Goal: Information Seeking & Learning: Learn about a topic

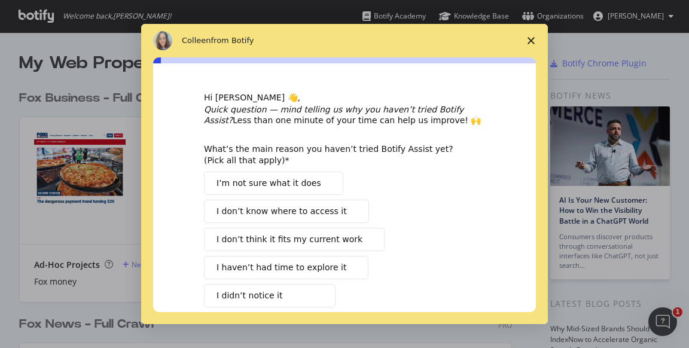
click at [529, 38] on polygon "Close survey" at bounding box center [530, 40] width 7 height 7
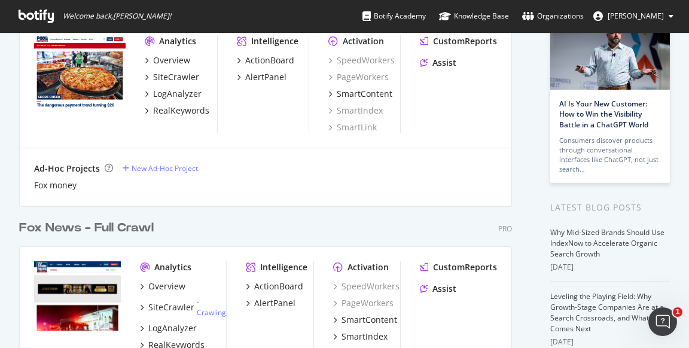
scroll to position [97, 0]
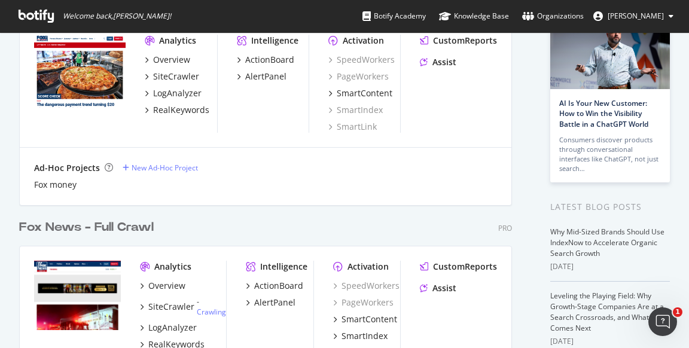
click at [138, 227] on div "Fox News - Full Crawl" at bounding box center [86, 227] width 135 height 17
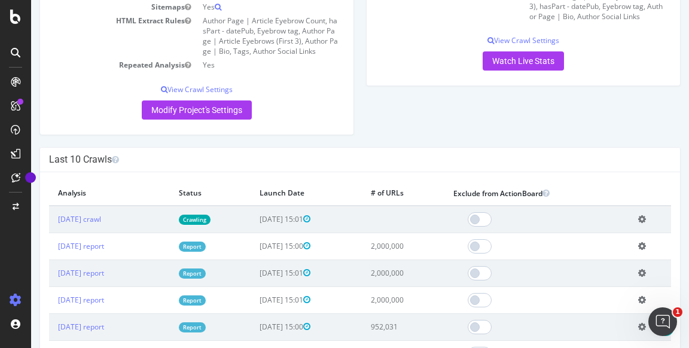
scroll to position [255, 0]
click at [101, 216] on link "[DATE] crawl" at bounding box center [79, 218] width 43 height 10
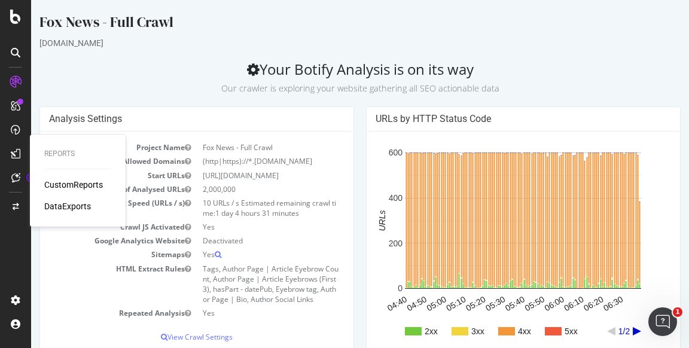
click at [60, 184] on div "CustomReports" at bounding box center [73, 185] width 59 height 12
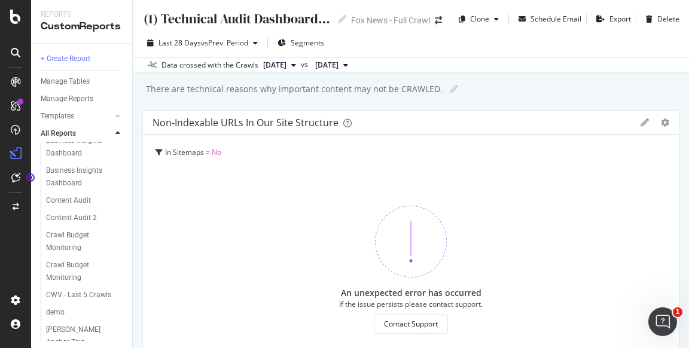
scroll to position [619, 0]
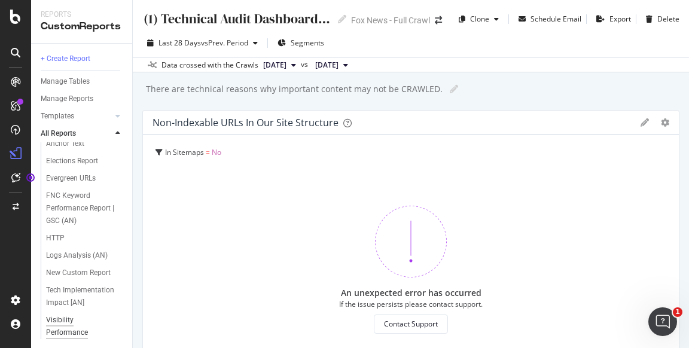
click at [75, 328] on div "Visibility Performance" at bounding box center [79, 326] width 66 height 25
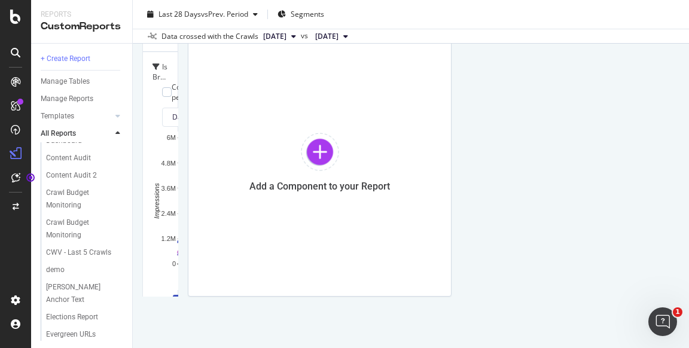
scroll to position [619, 0]
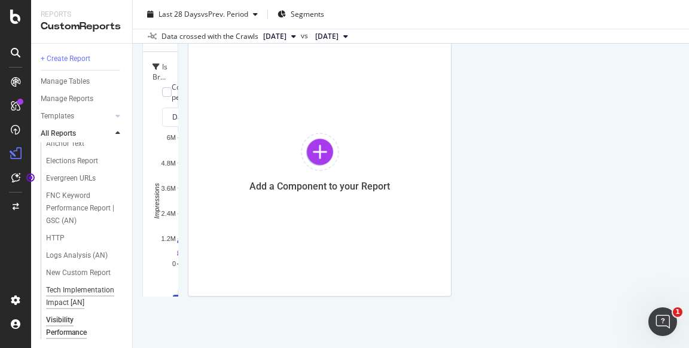
click at [66, 294] on div "Tech Implementation Impact [AN]" at bounding box center [81, 296] width 70 height 25
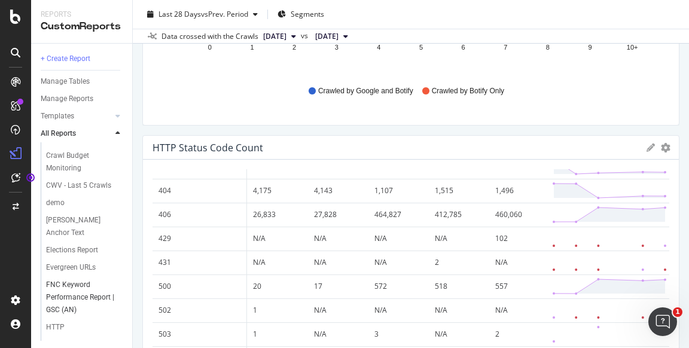
scroll to position [619, 0]
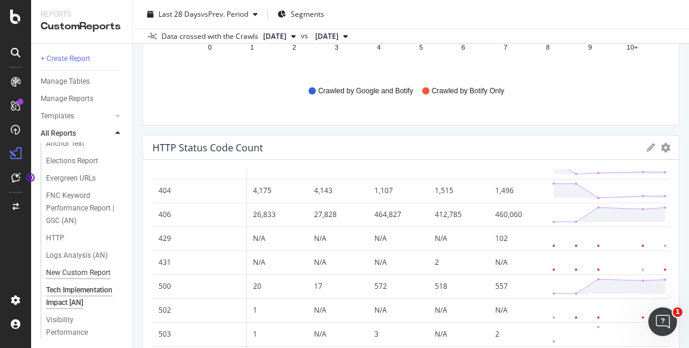
click at [92, 268] on div "New Custom Report" at bounding box center [78, 273] width 65 height 13
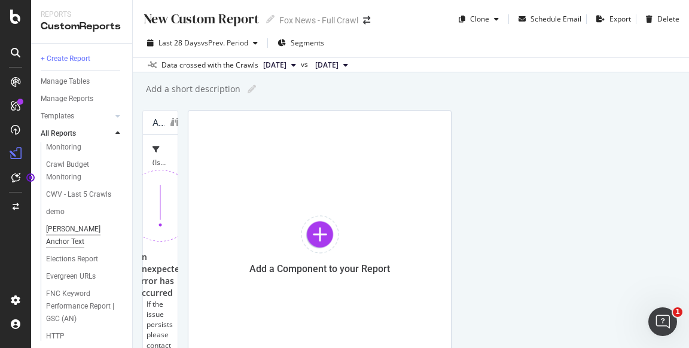
scroll to position [521, 0]
click at [74, 233] on div "[PERSON_NAME] Anchor Text" at bounding box center [80, 235] width 69 height 25
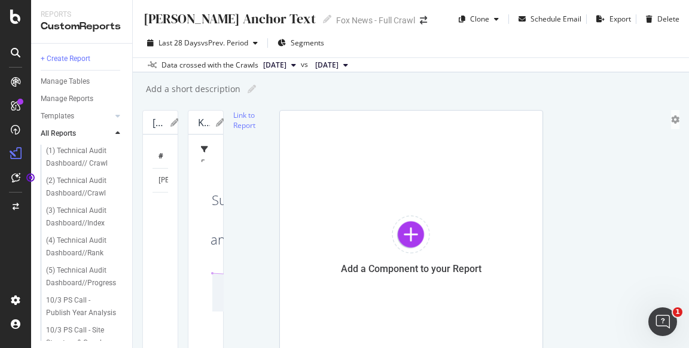
click at [167, 180] on td "[PERSON_NAME] Anchor Text" at bounding box center [207, 180] width 111 height 24
click at [168, 180] on td "[PERSON_NAME] Anchor Text" at bounding box center [207, 180] width 111 height 24
click at [164, 181] on td "[PERSON_NAME] Anchor Text" at bounding box center [207, 180] width 111 height 24
click at [162, 181] on td "[PERSON_NAME] Anchor Text" at bounding box center [207, 180] width 111 height 24
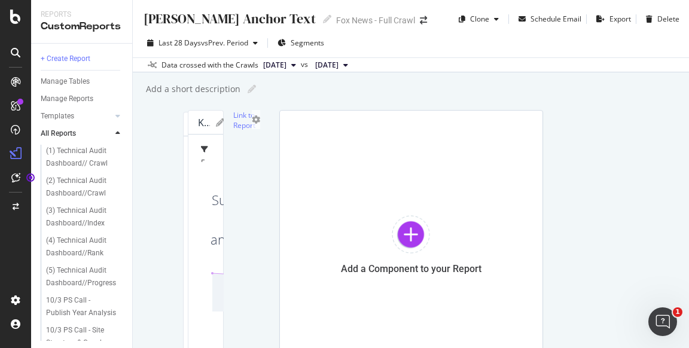
drag, startPoint x: 161, startPoint y: 181, endPoint x: 200, endPoint y: 182, distance: 38.3
click at [202, 182] on td "[PERSON_NAME] Anchor Text" at bounding box center [248, 182] width 111 height 24
drag, startPoint x: 155, startPoint y: 181, endPoint x: 195, endPoint y: 179, distance: 39.5
click at [195, 179] on td "[PERSON_NAME] Anchor Text" at bounding box center [247, 180] width 111 height 24
